Goal: Task Accomplishment & Management: Use online tool/utility

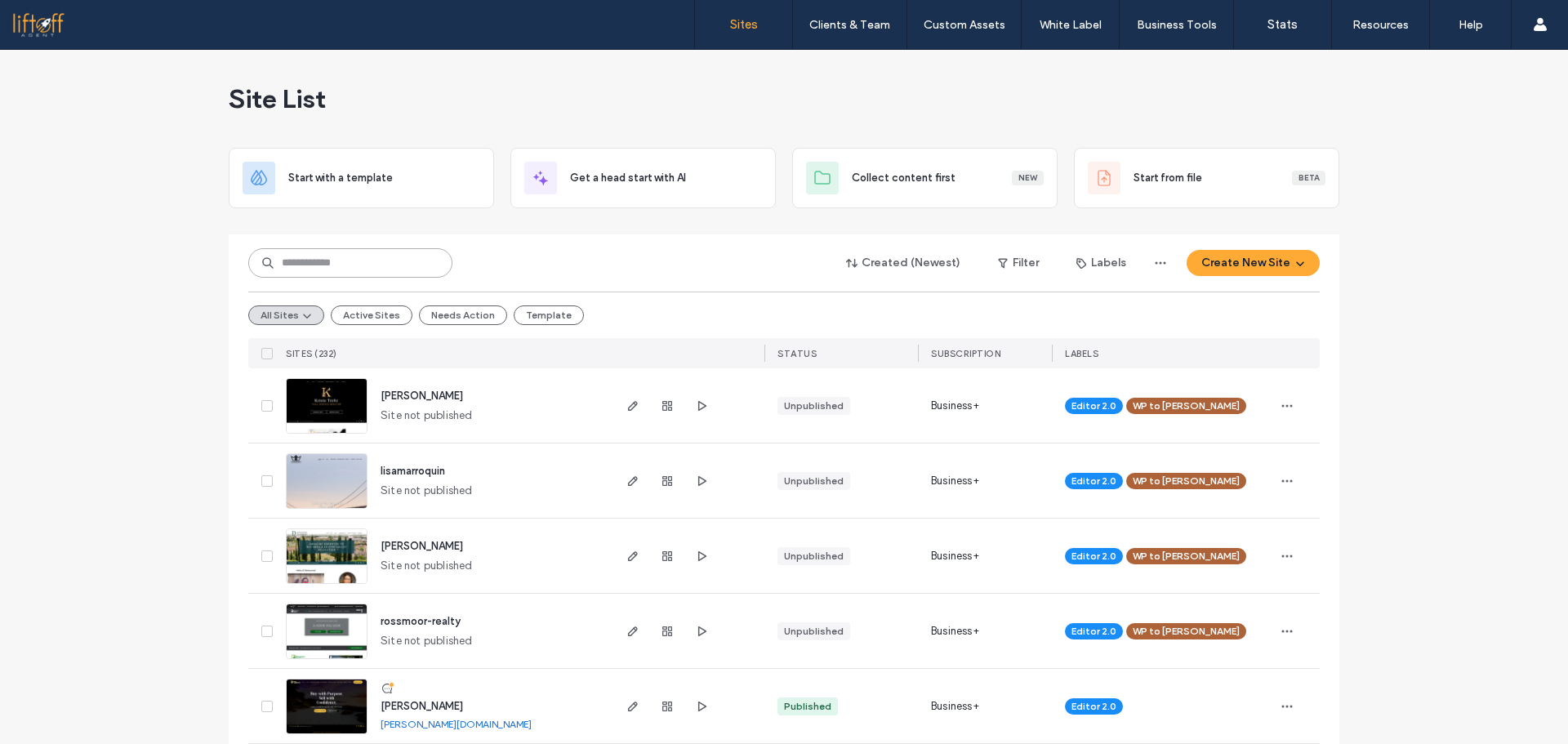
click at [368, 258] on input at bounding box center [350, 262] width 204 height 29
type input "*****"
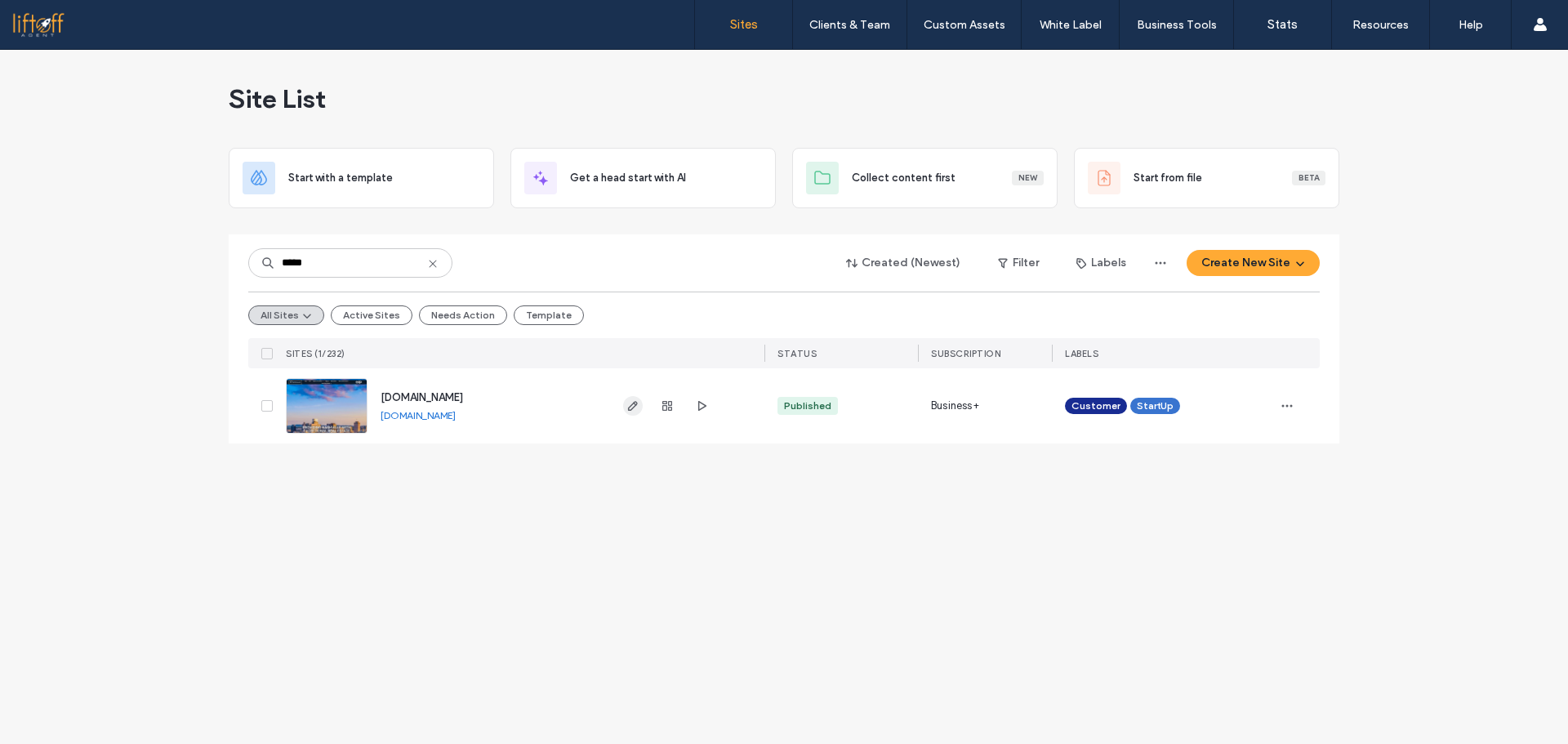
click at [631, 411] on icon "button" at bounding box center [633, 406] width 13 height 13
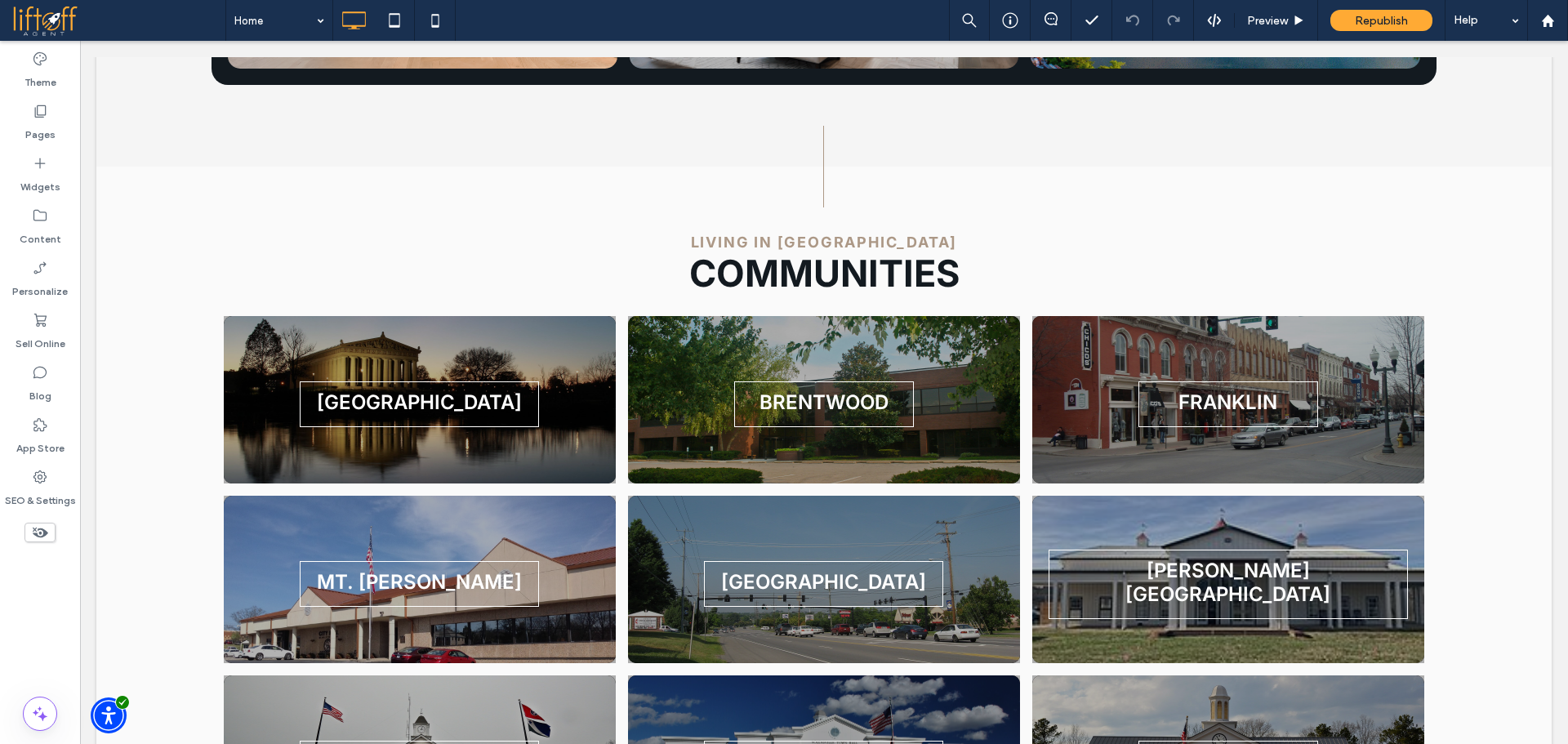
scroll to position [4236, 0]
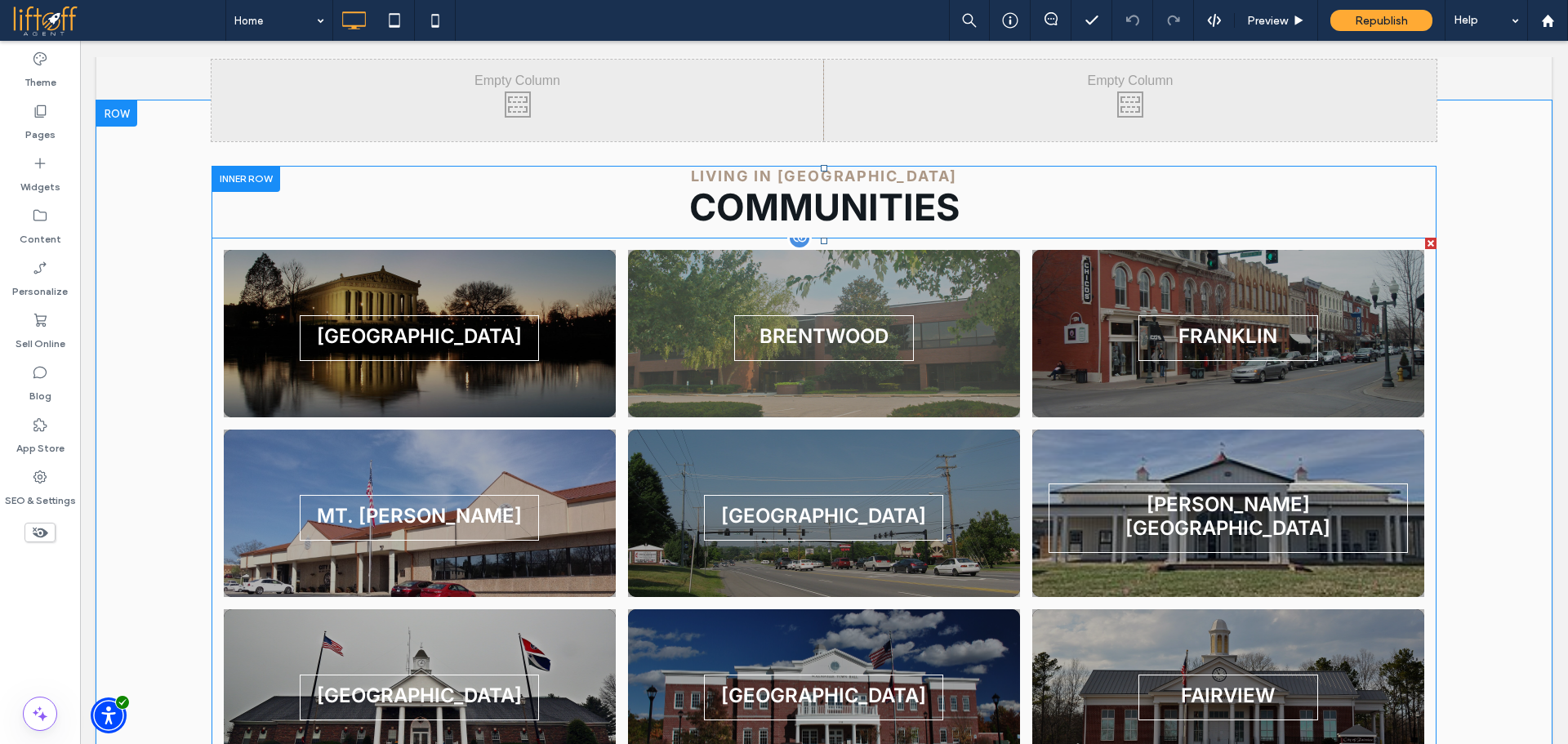
click at [916, 245] on li "Brentwood Button" at bounding box center [823, 334] width 405 height 180
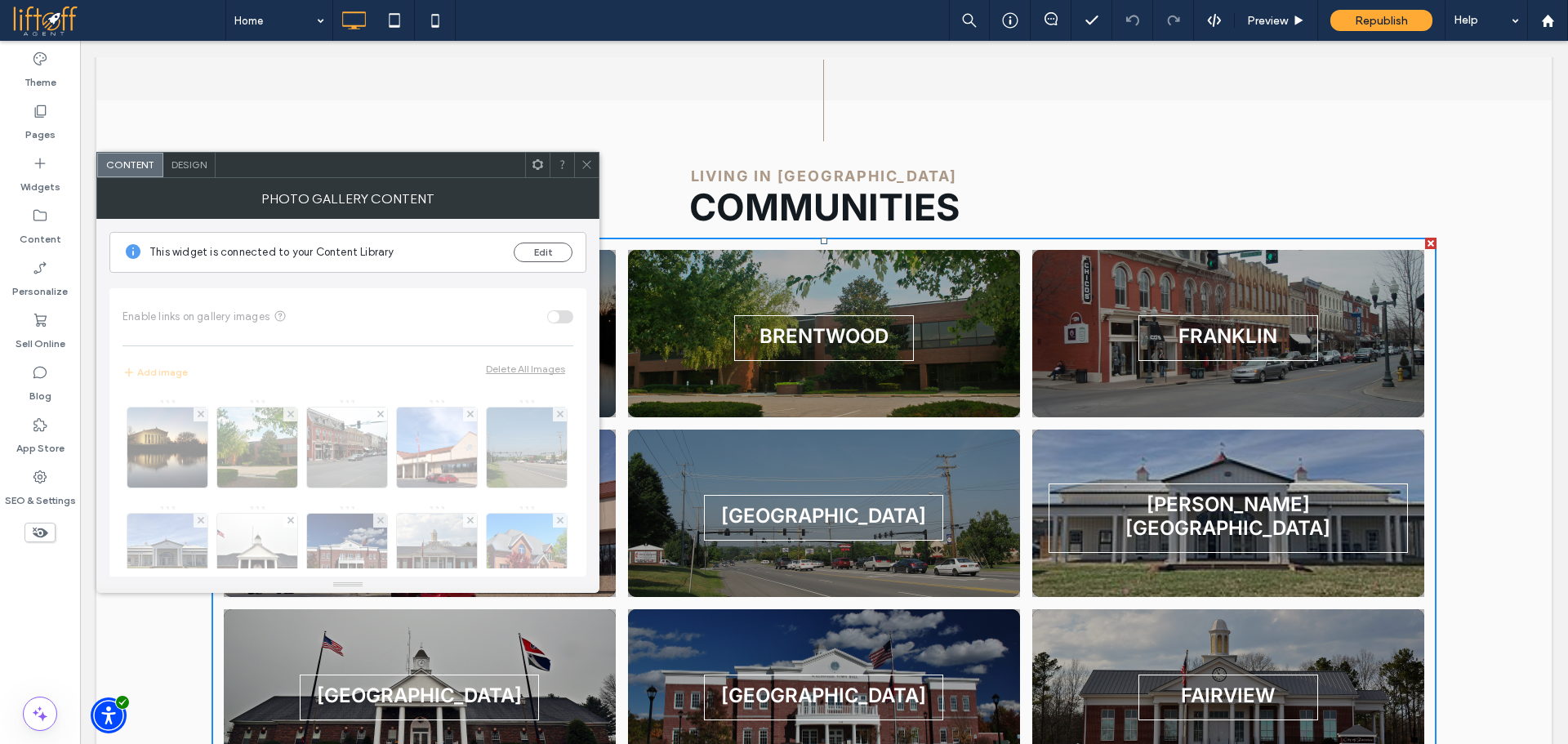
click at [536, 168] on use at bounding box center [538, 164] width 11 height 11
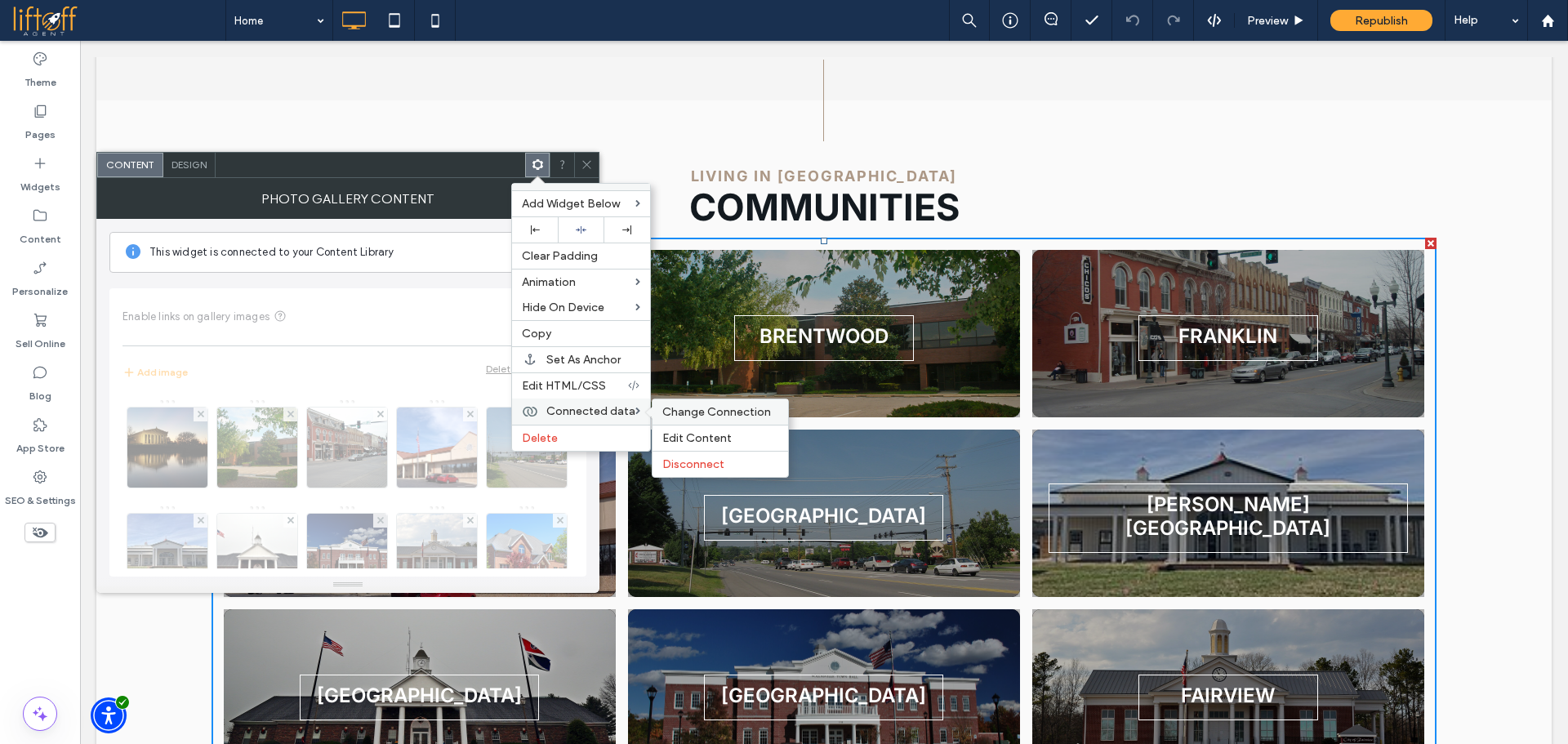
click at [680, 410] on span "Change Connection" at bounding box center [717, 412] width 109 height 14
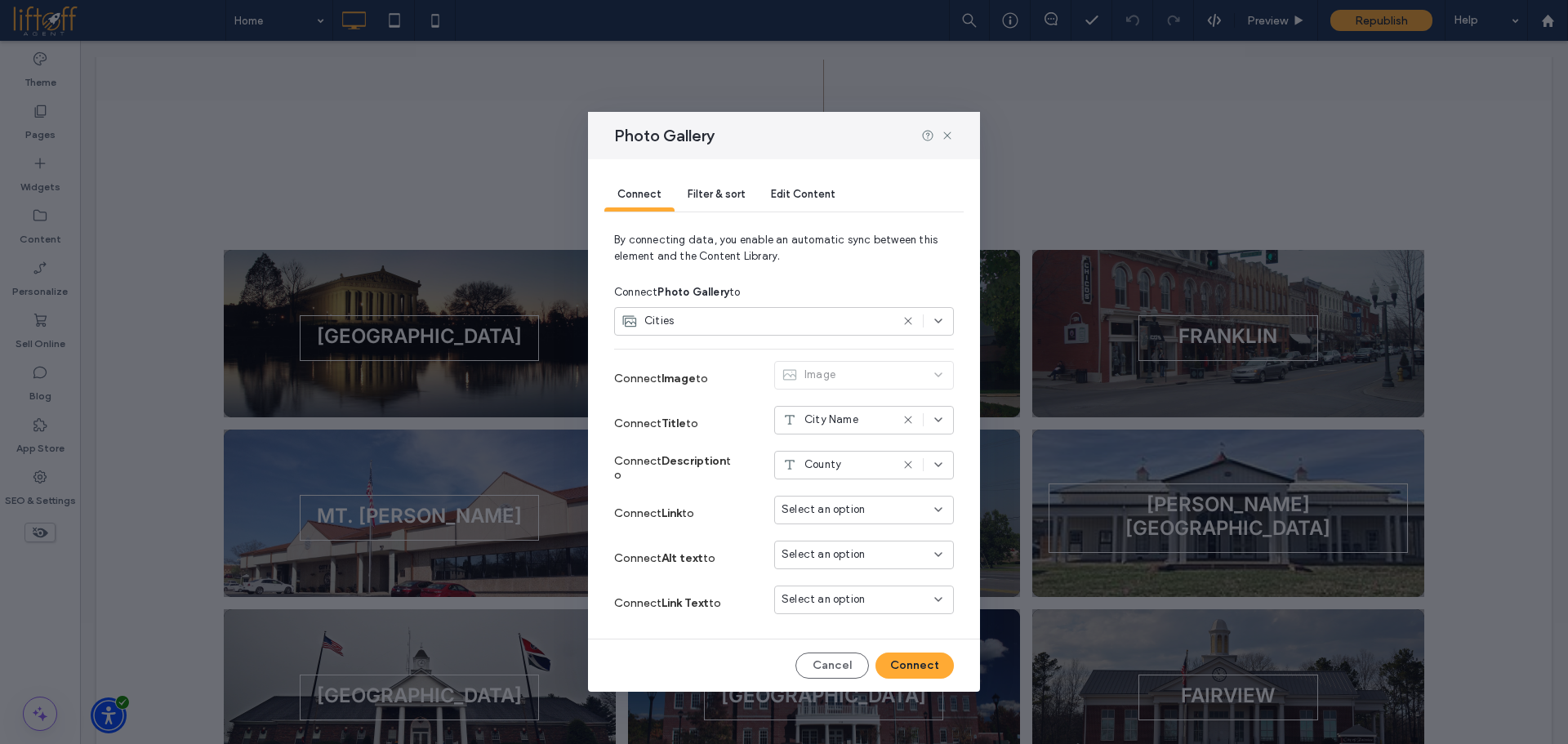
click at [877, 511] on div "Select an option" at bounding box center [854, 510] width 146 height 17
click at [869, 542] on span "Dynamic Page: Cities" at bounding box center [864, 540] width 106 height 17
click at [905, 666] on button "Connect" at bounding box center [915, 665] width 79 height 26
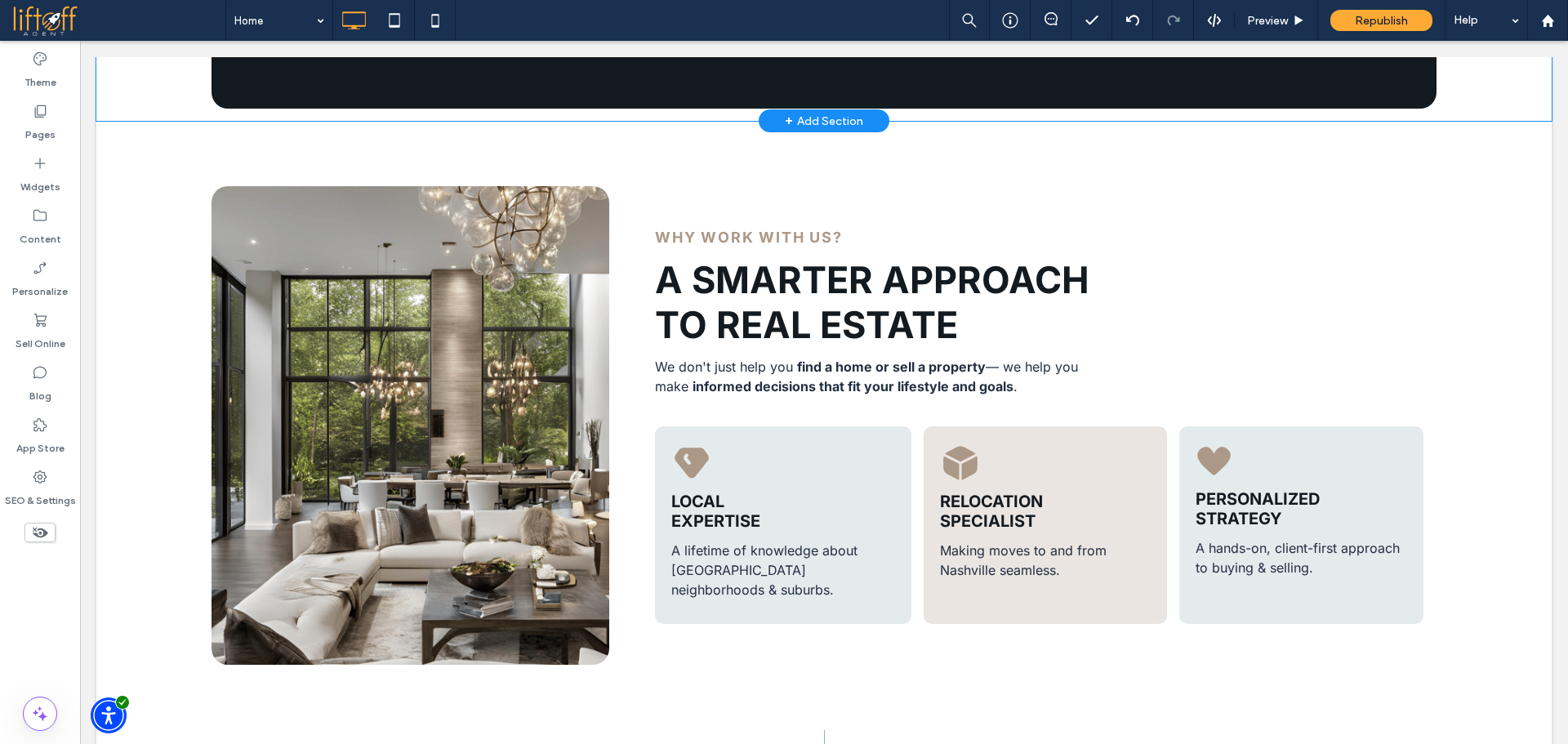
scroll to position [0, 0]
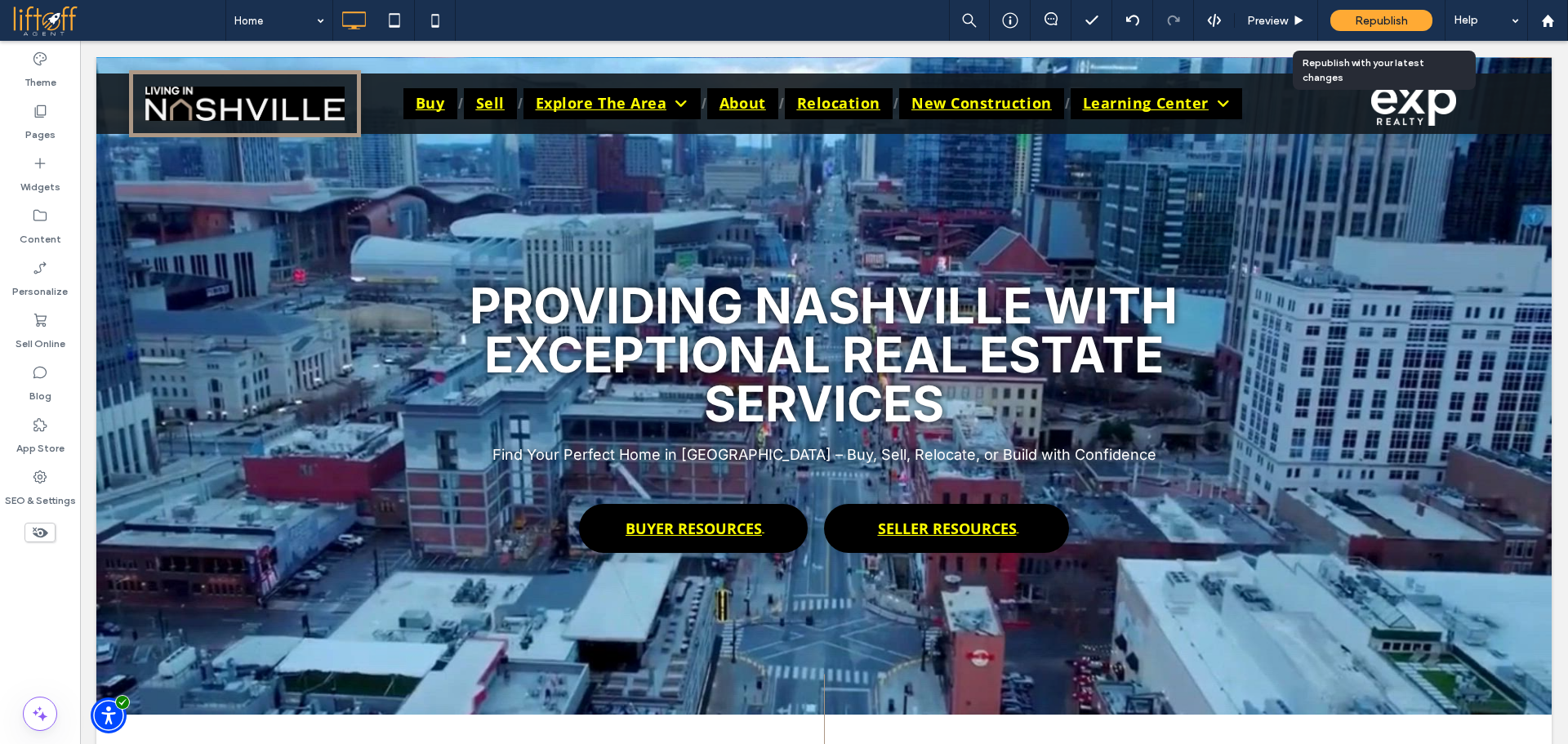
click at [1398, 23] on span "Republish" at bounding box center [1381, 21] width 53 height 14
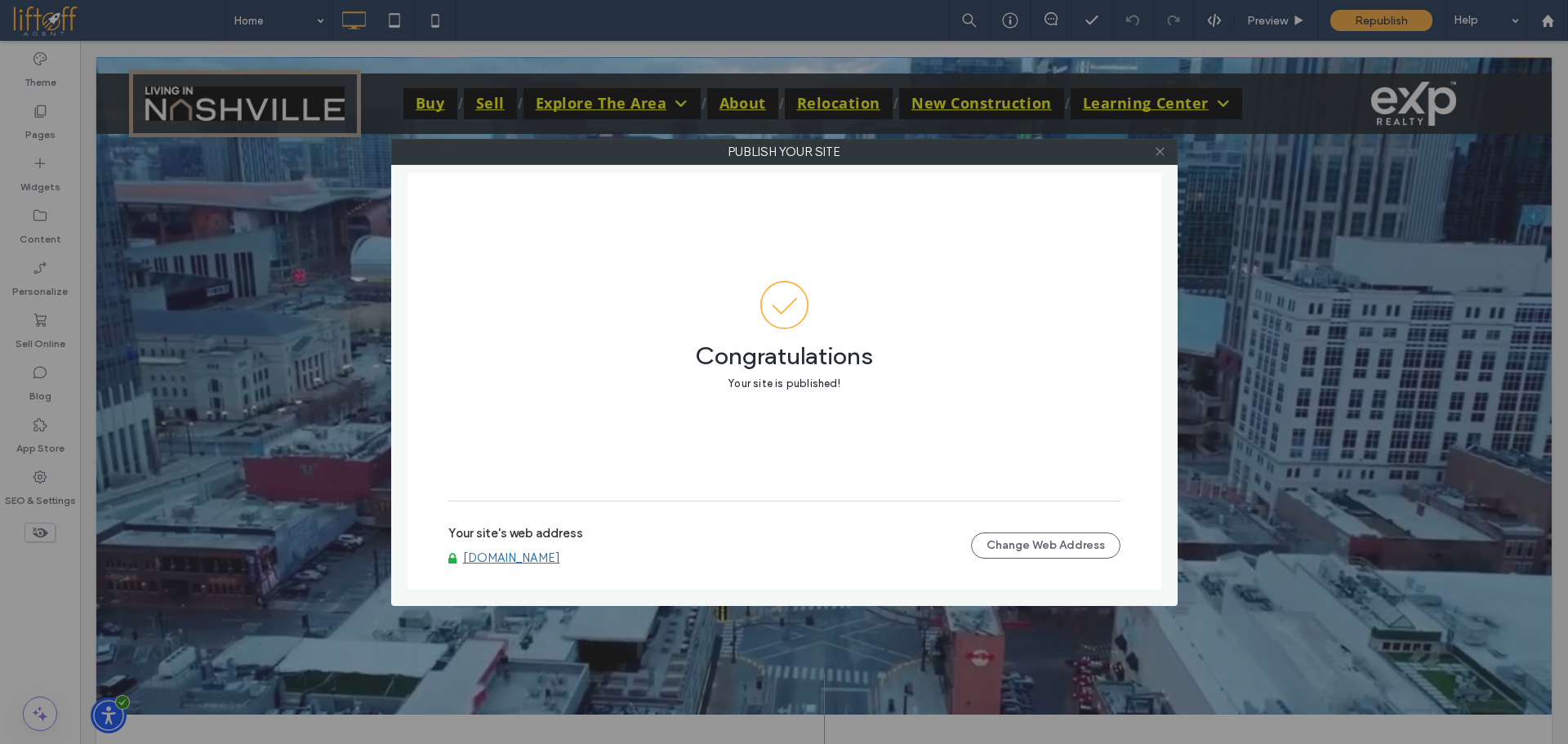
click at [1162, 148] on icon at bounding box center [1160, 152] width 13 height 13
